Goal: Task Accomplishment & Management: Complete application form

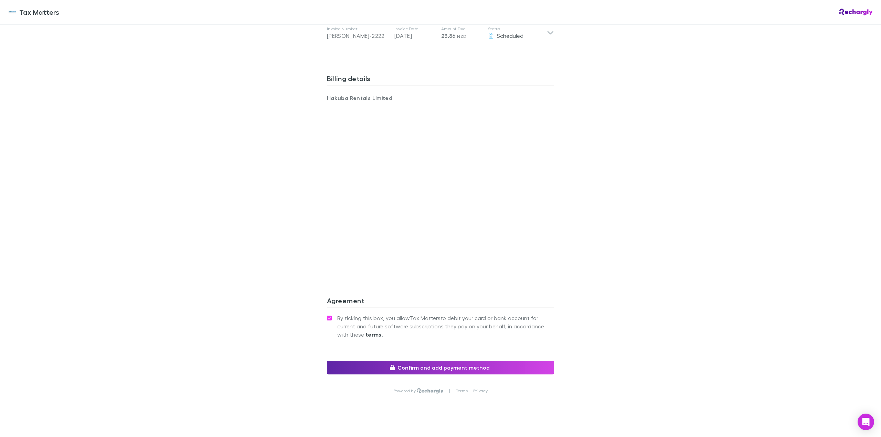
scroll to position [414, 0]
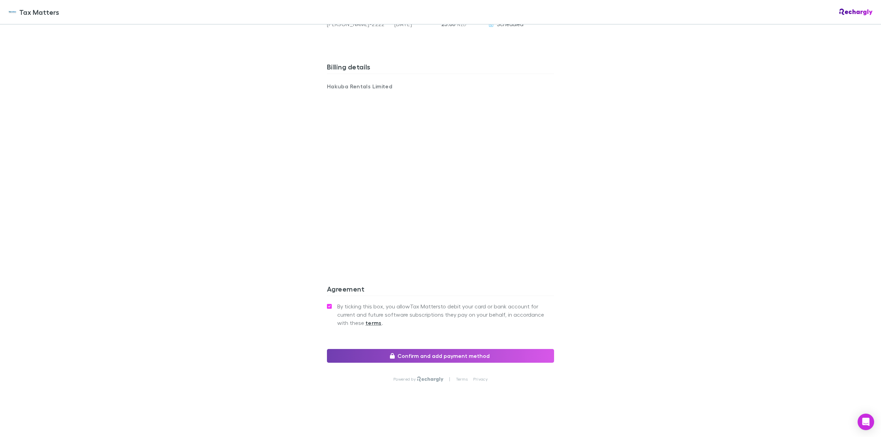
click at [415, 358] on button "Confirm and add payment method" at bounding box center [440, 356] width 227 height 14
